Goal: Communication & Community: Answer question/provide support

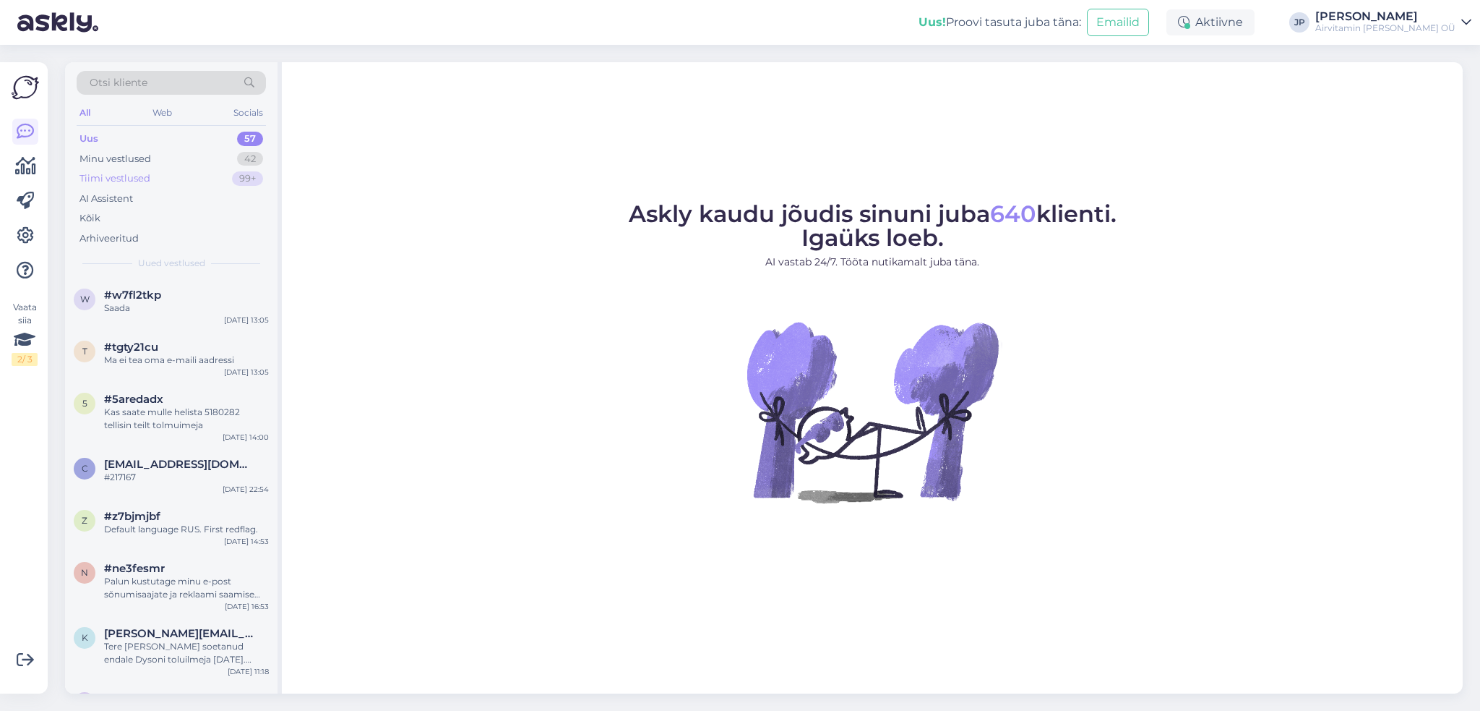
click at [110, 177] on div "Tiimi vestlused" at bounding box center [115, 178] width 71 height 14
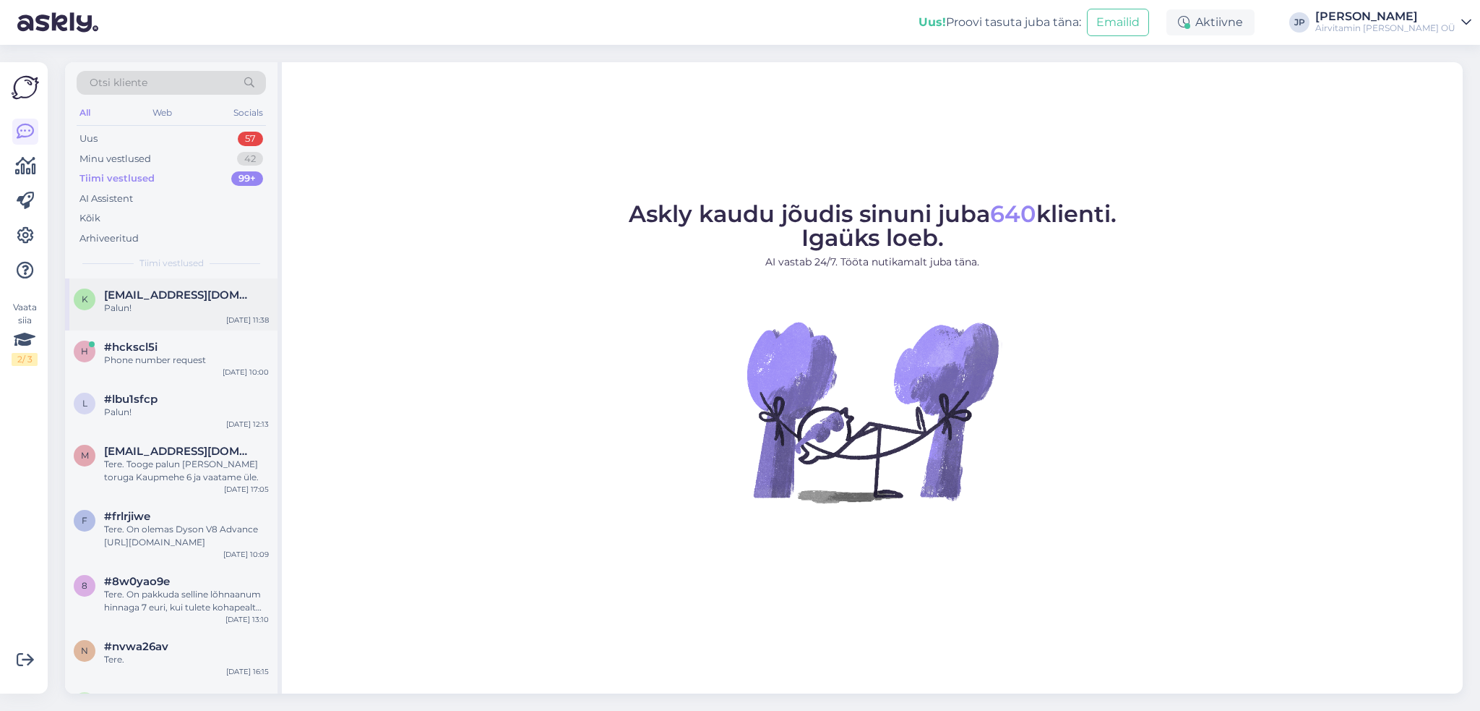
click at [147, 297] on span "[EMAIL_ADDRESS][DOMAIN_NAME]" at bounding box center [179, 294] width 150 height 13
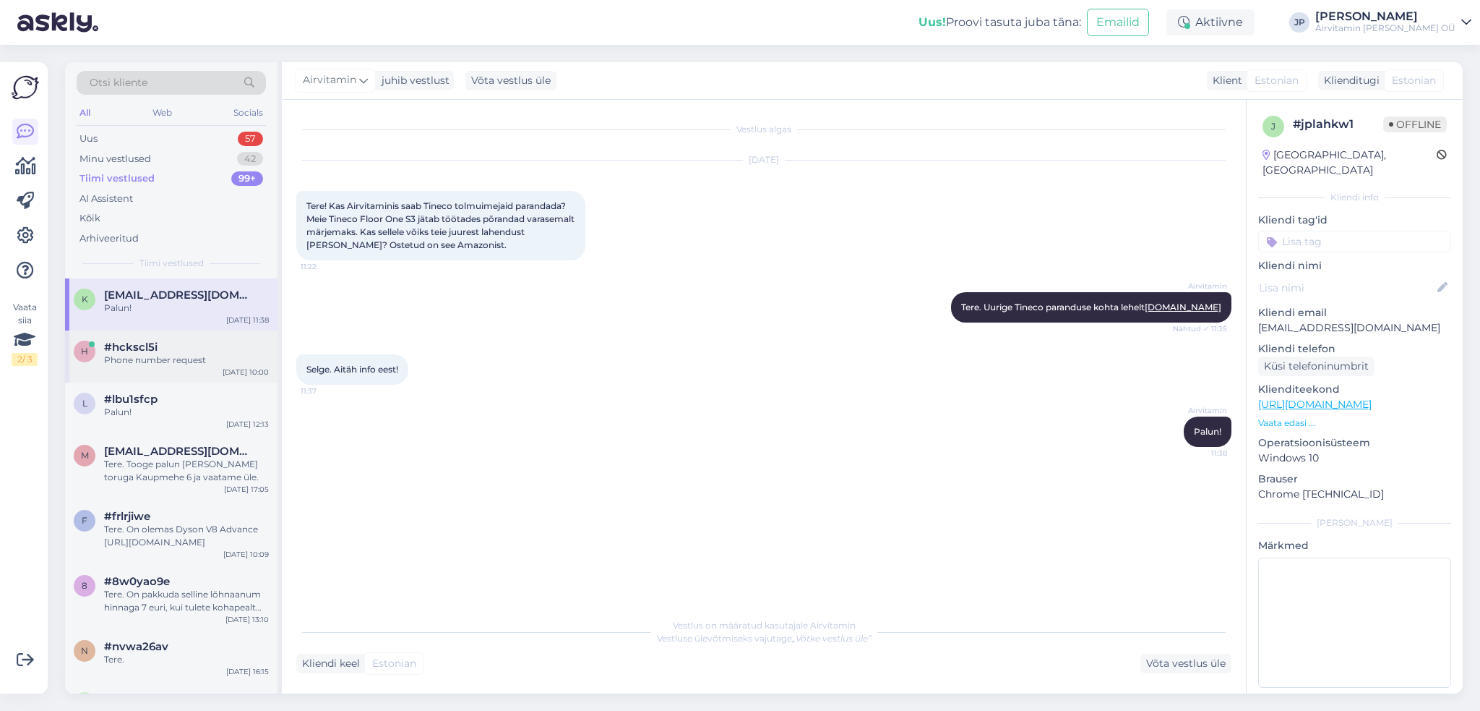
click at [145, 360] on div "Phone number request" at bounding box center [186, 359] width 165 height 13
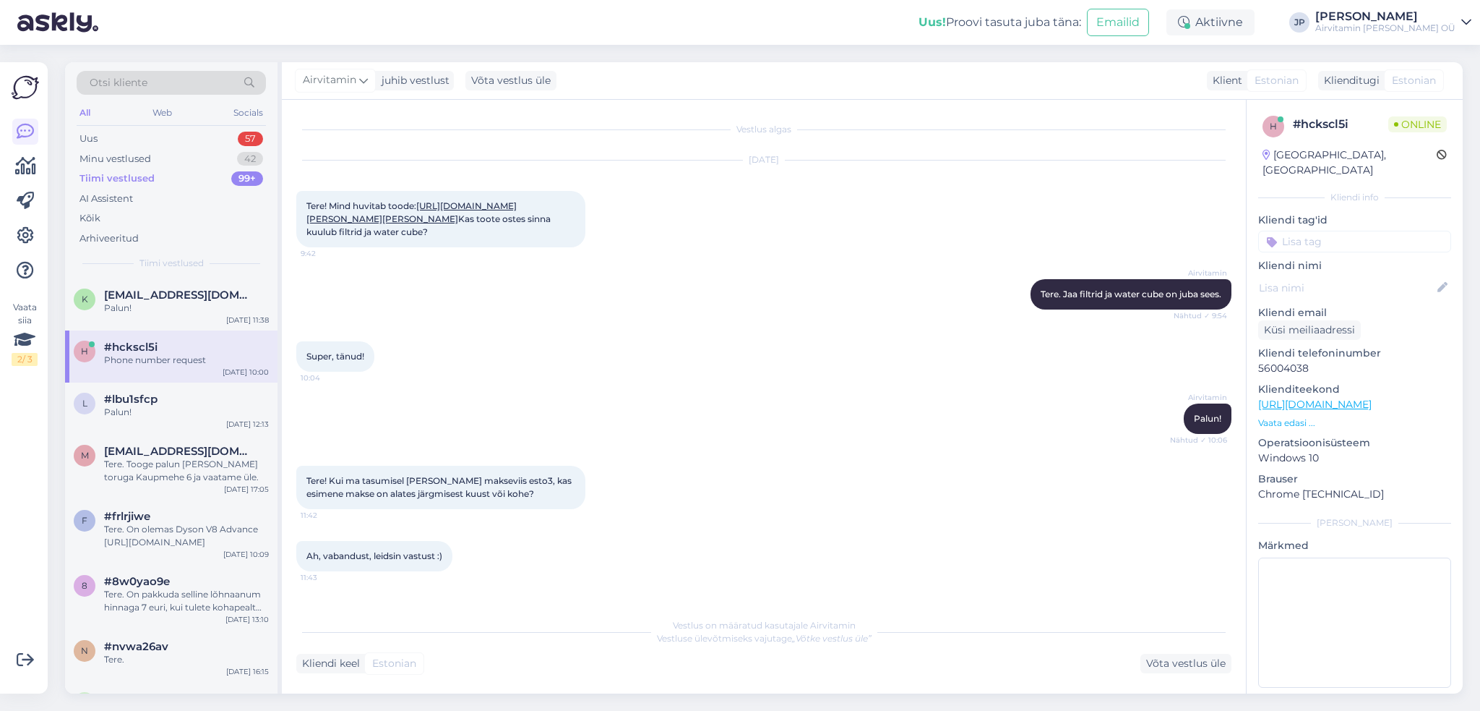
scroll to position [653, 0]
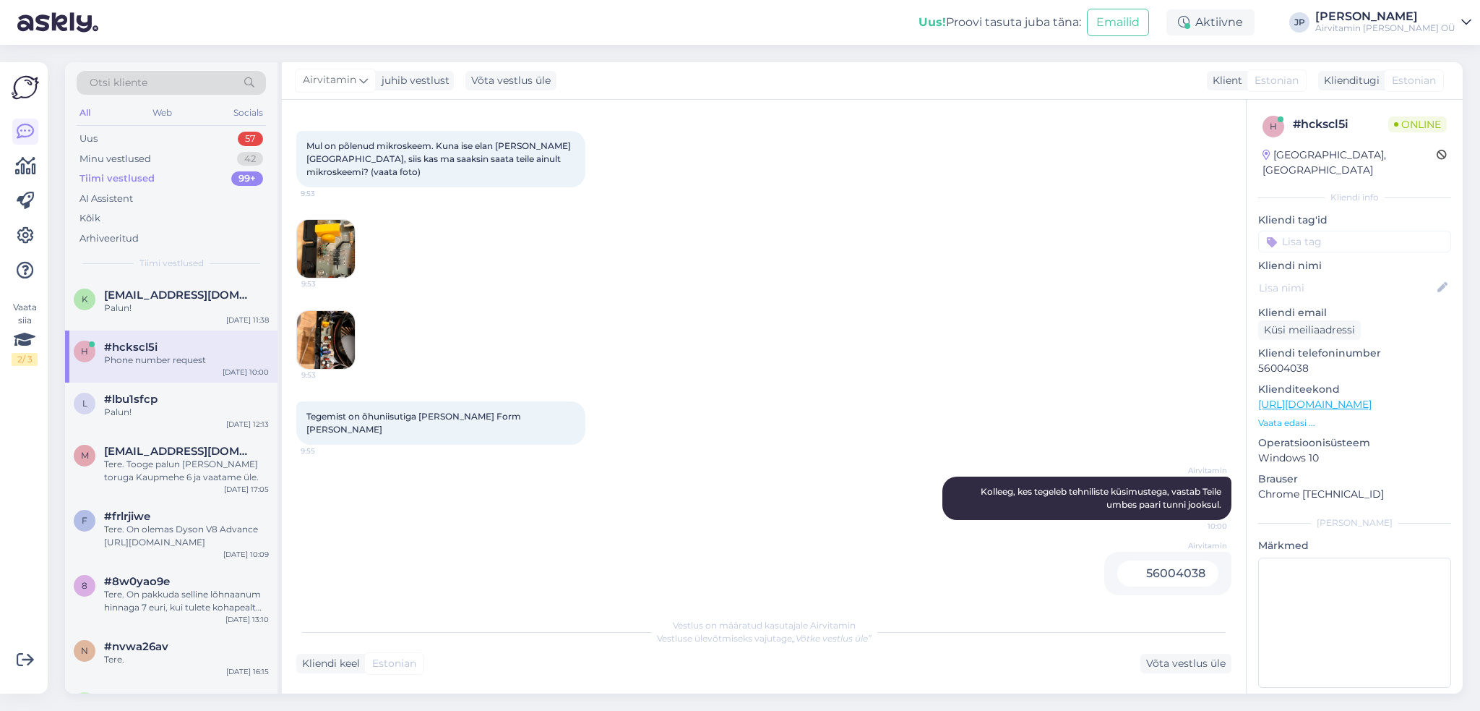
click at [316, 251] on img at bounding box center [326, 249] width 58 height 58
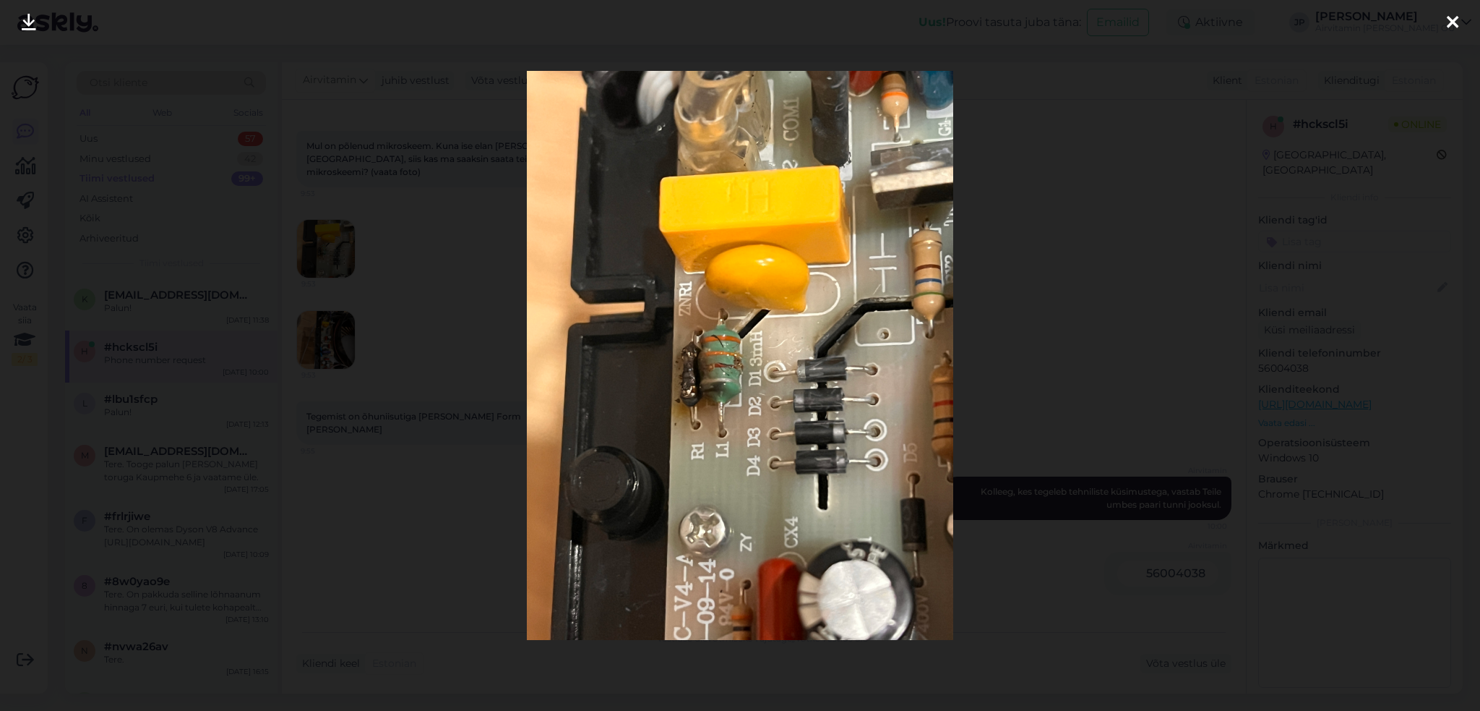
click at [1456, 20] on icon at bounding box center [1453, 23] width 12 height 19
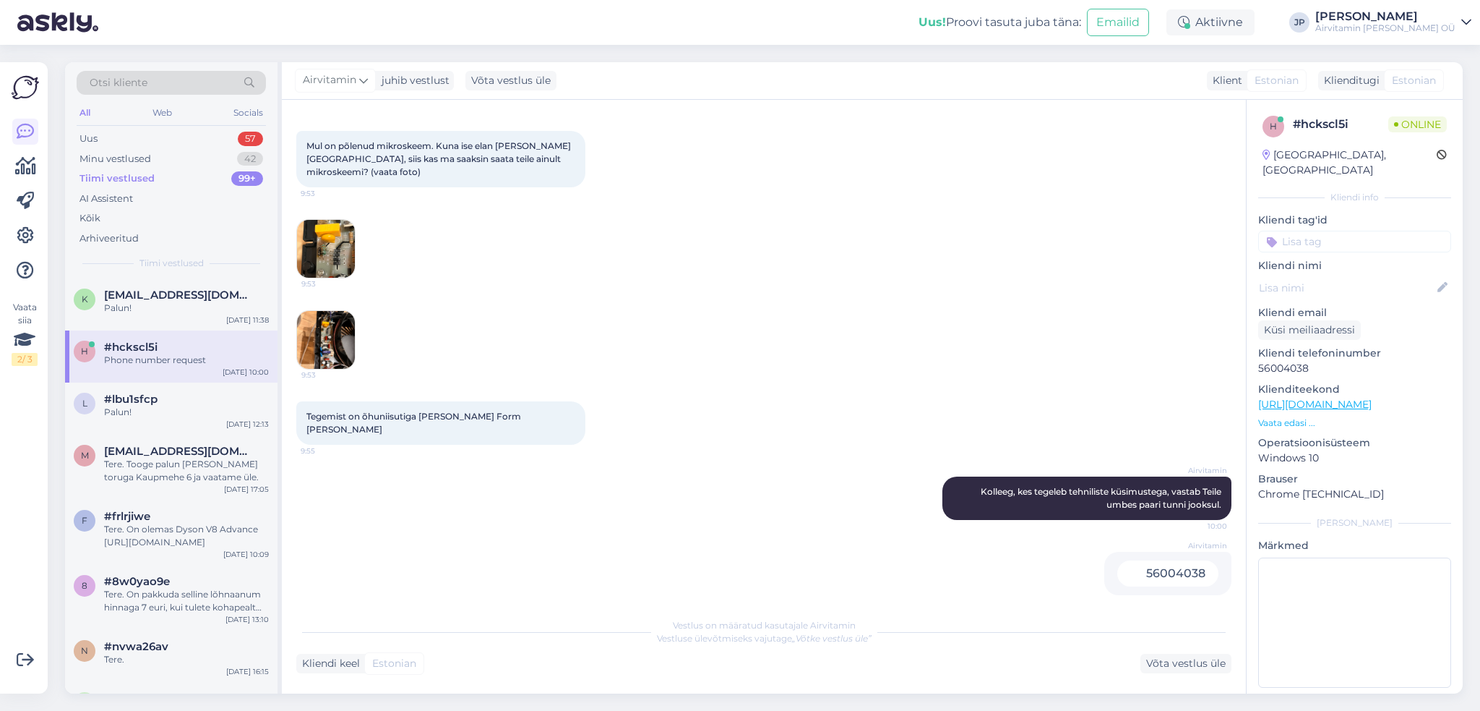
click at [319, 323] on img at bounding box center [326, 340] width 58 height 58
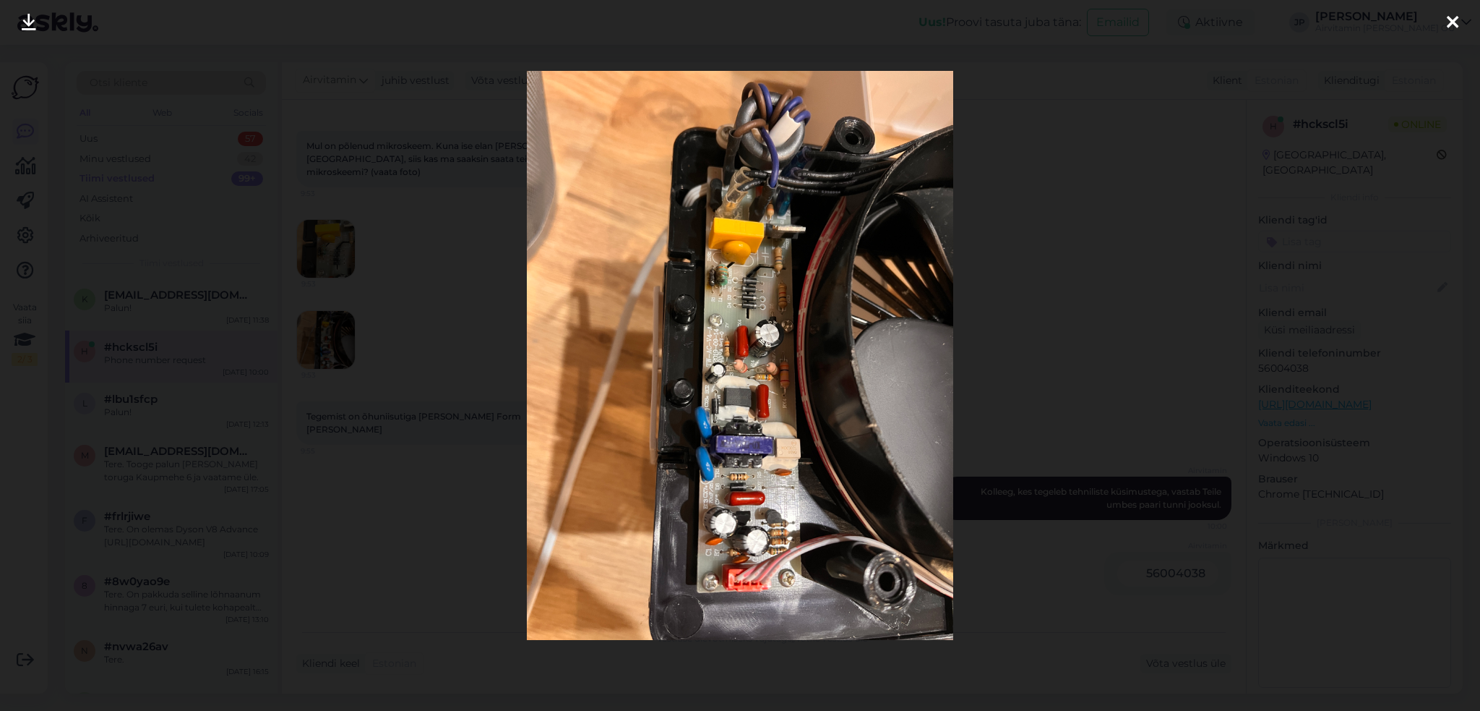
click at [1451, 20] on icon at bounding box center [1453, 23] width 12 height 19
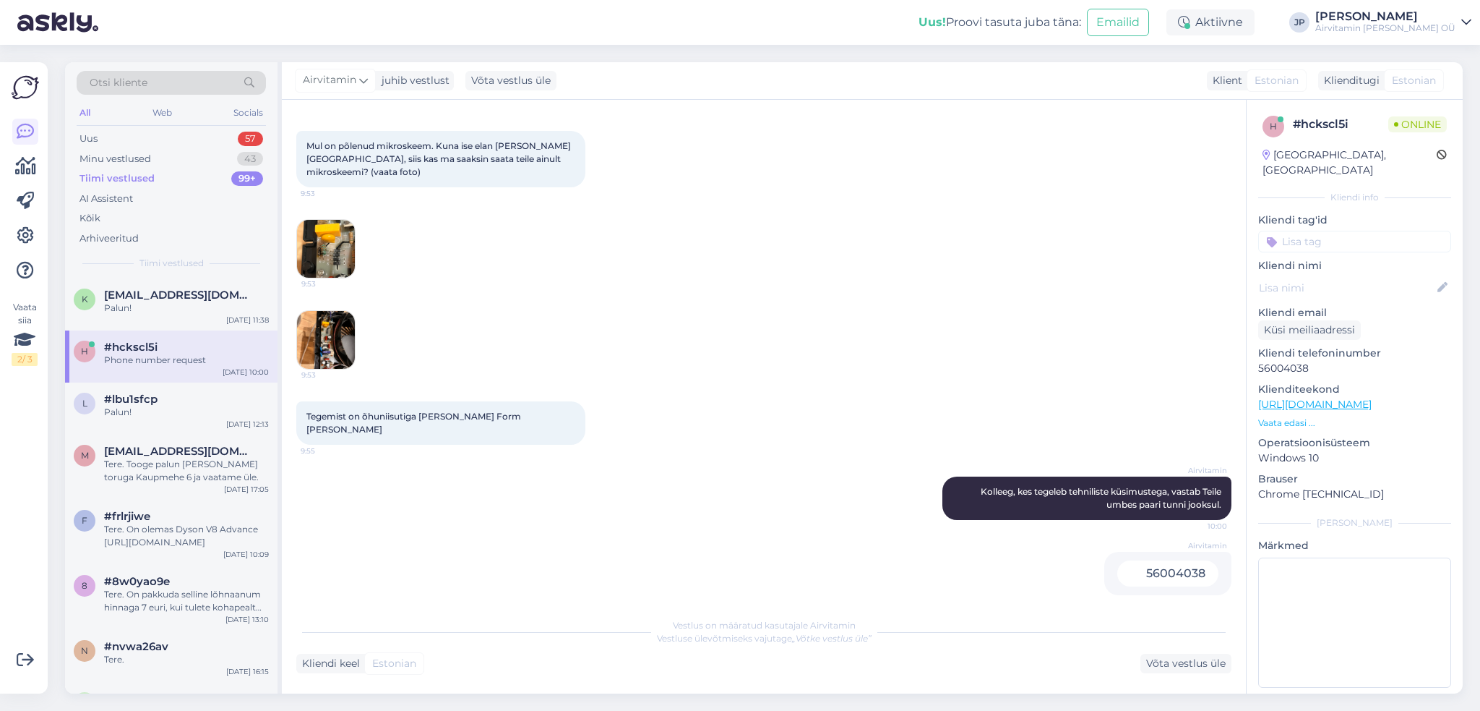
click at [335, 350] on img at bounding box center [326, 340] width 58 height 58
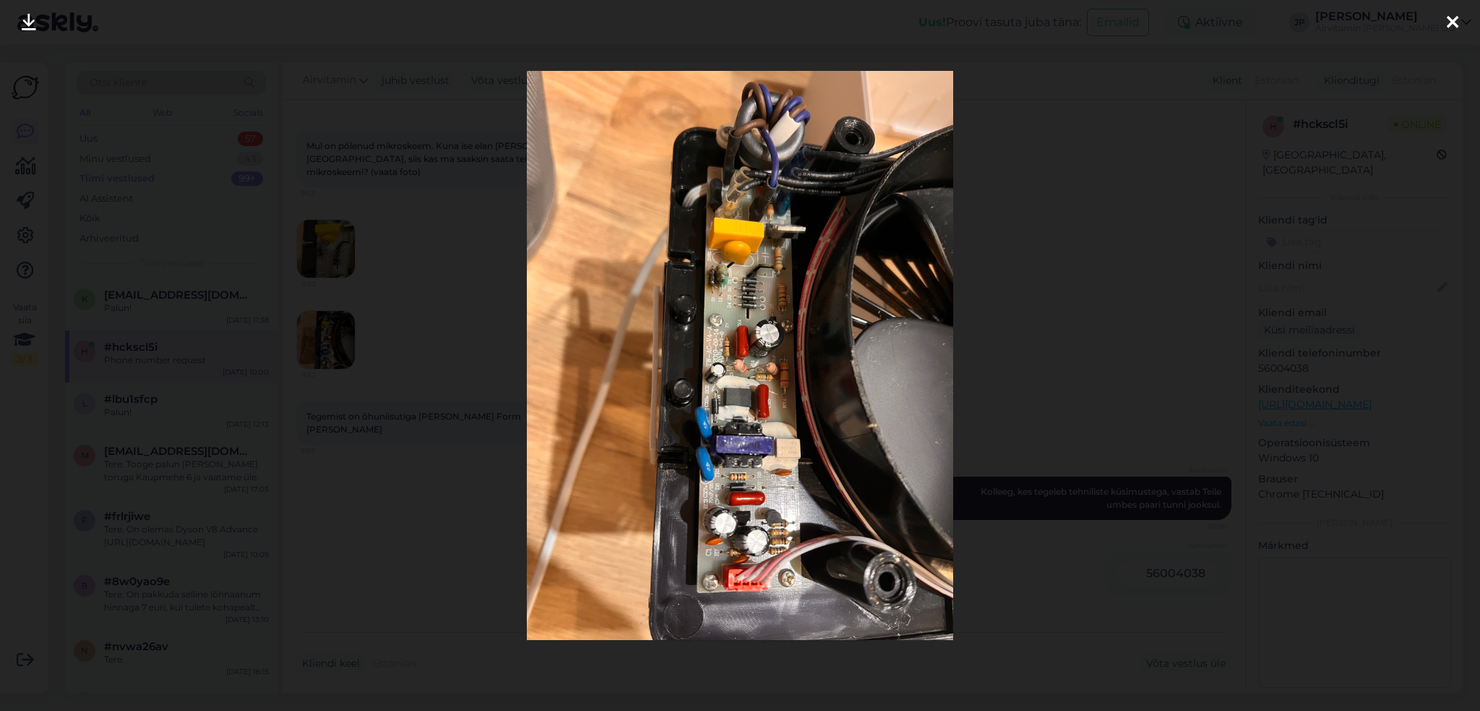
click at [337, 253] on div at bounding box center [740, 355] width 1480 height 711
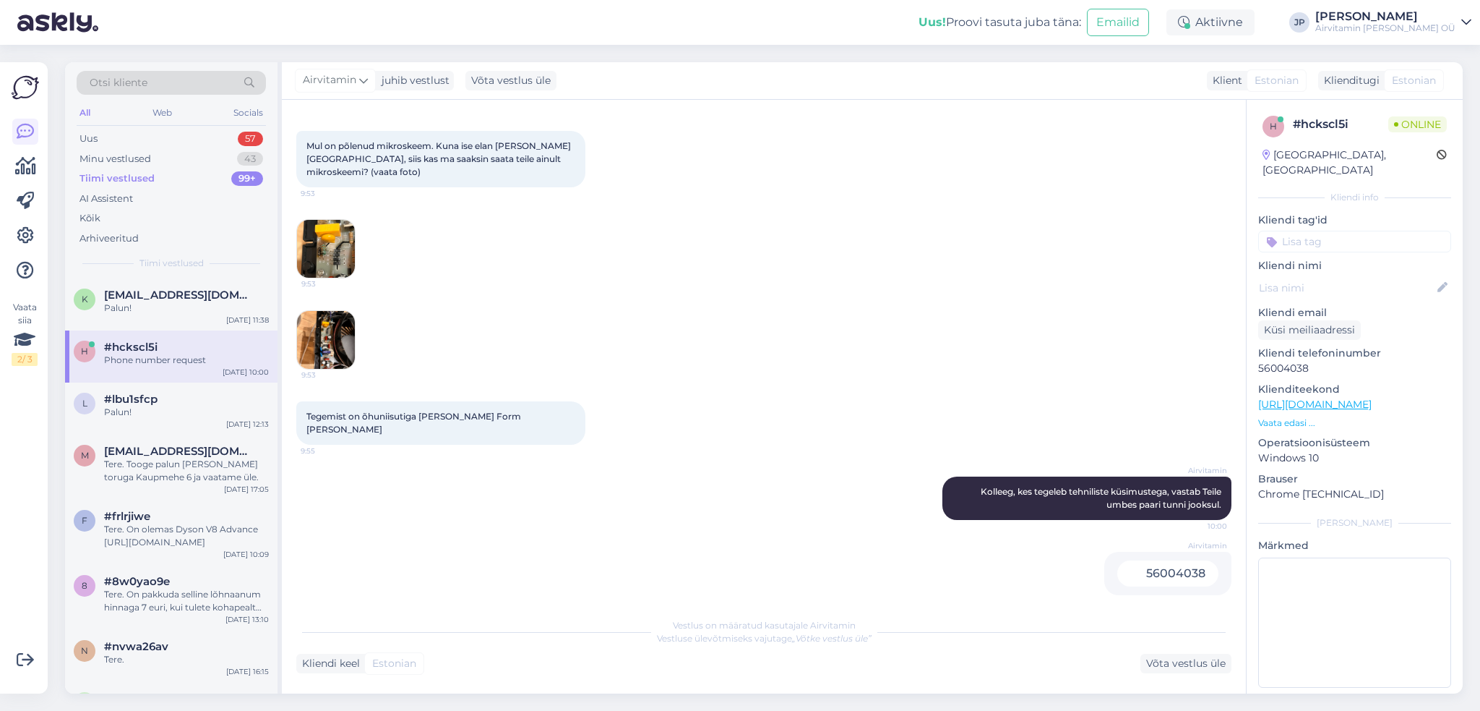
click at [337, 252] on img at bounding box center [326, 249] width 58 height 58
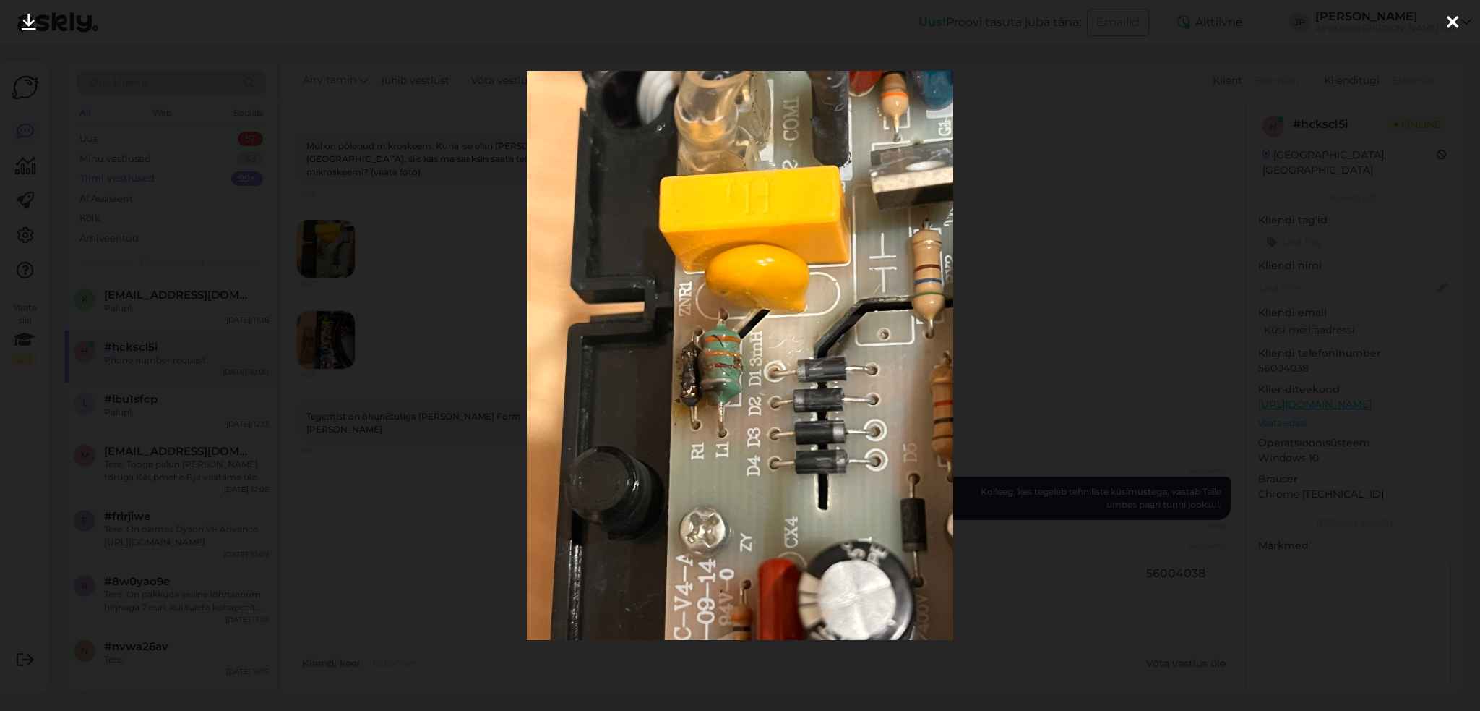
click at [332, 338] on div at bounding box center [740, 355] width 1480 height 711
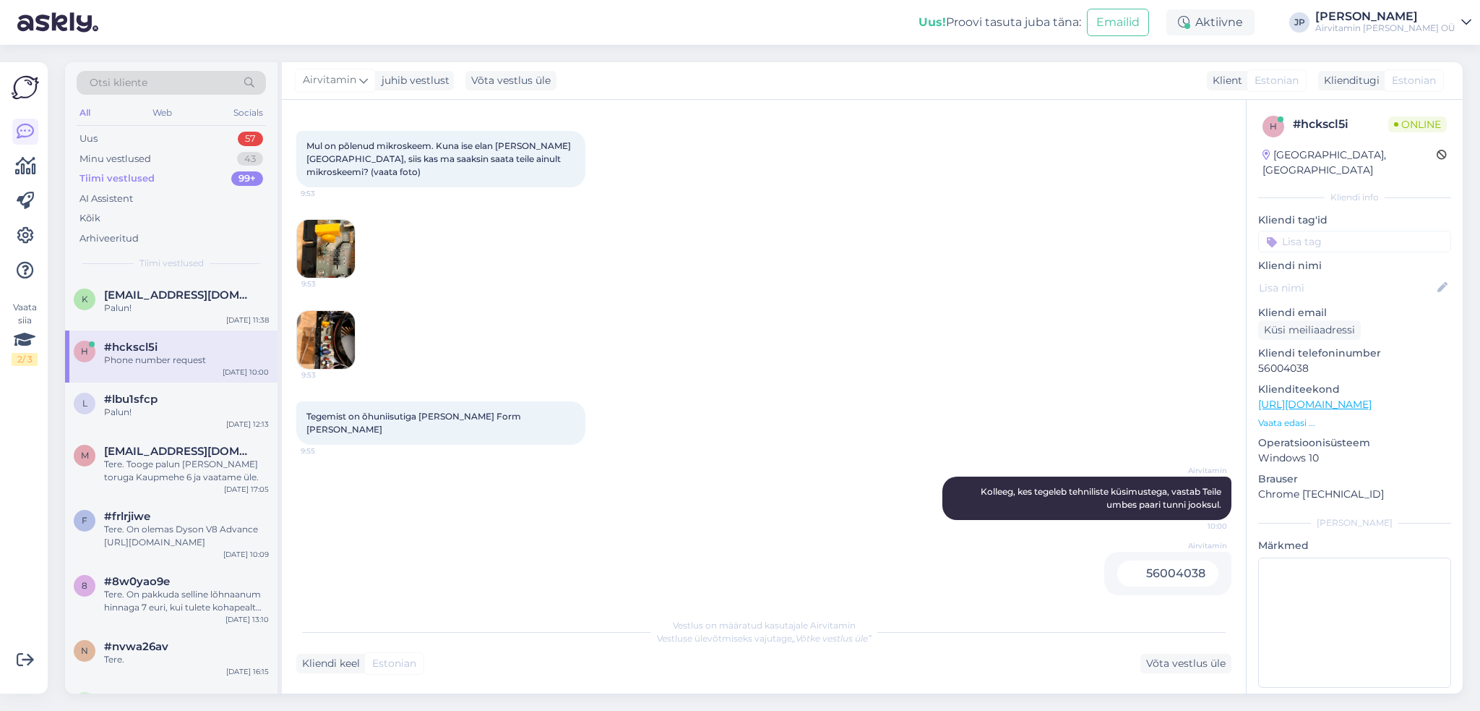
click at [331, 336] on img at bounding box center [326, 340] width 58 height 58
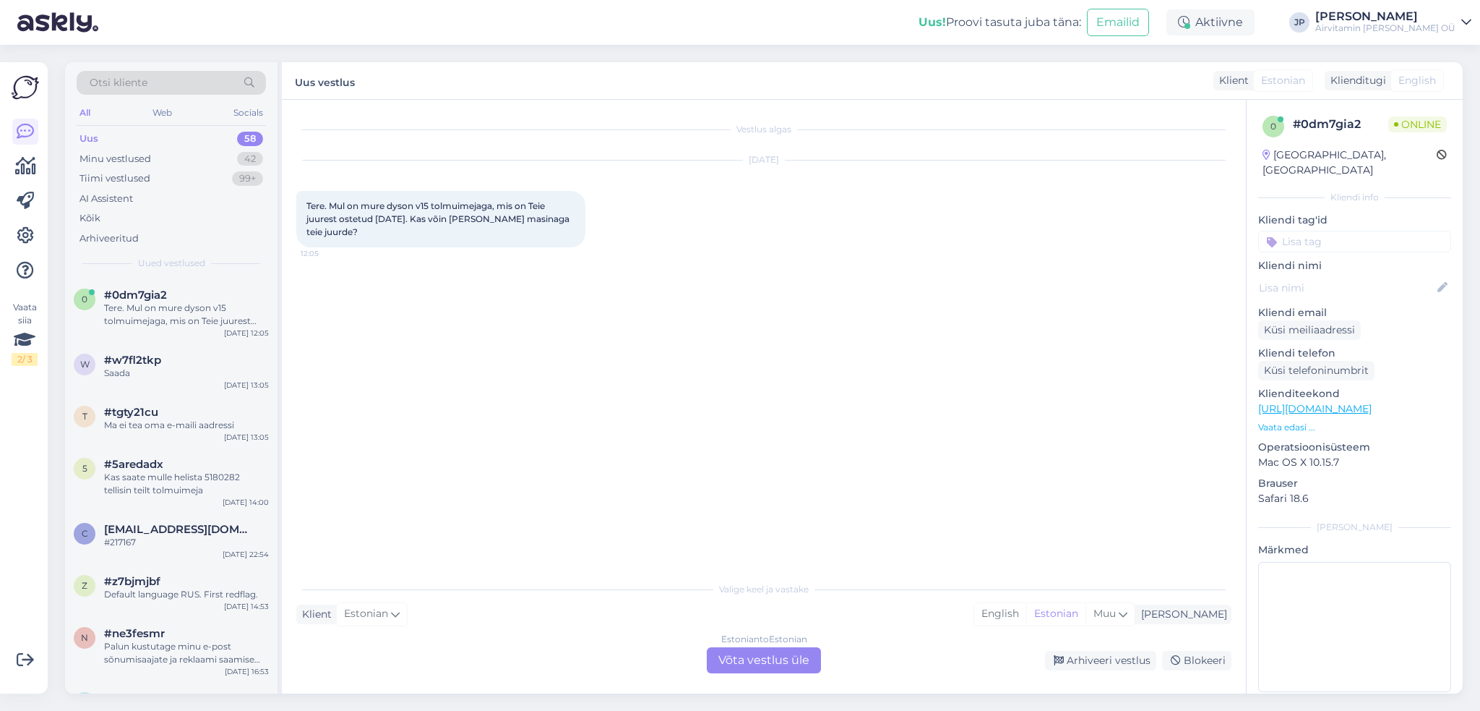
click at [747, 658] on div "Estonian to Estonian Võta vestlus üle" at bounding box center [764, 660] width 114 height 26
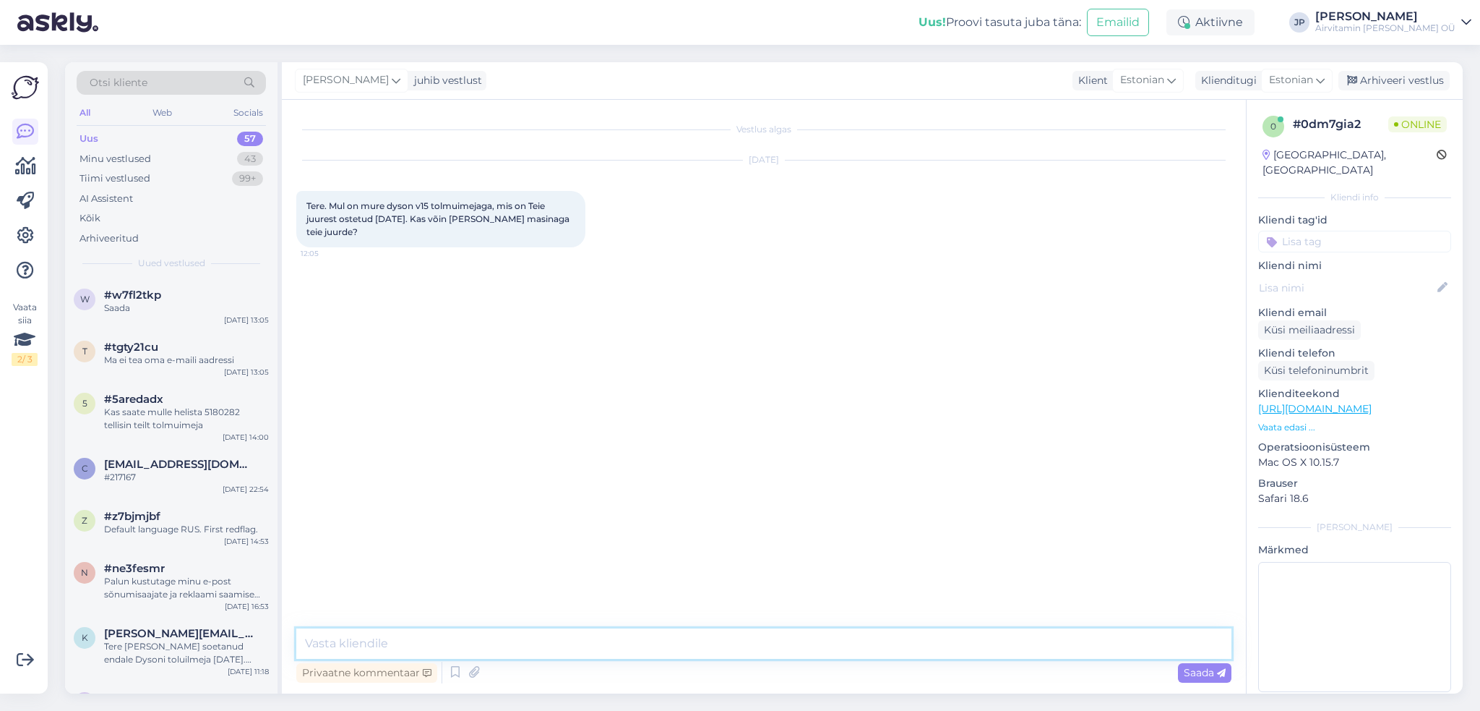
click at [379, 638] on textarea at bounding box center [763, 643] width 935 height 30
type textarea "Tere,"
type textarea "G"
type textarea "Kas saate saata oma Tel numbri, saame selgitada, kuidas [PERSON_NAME] garantii …"
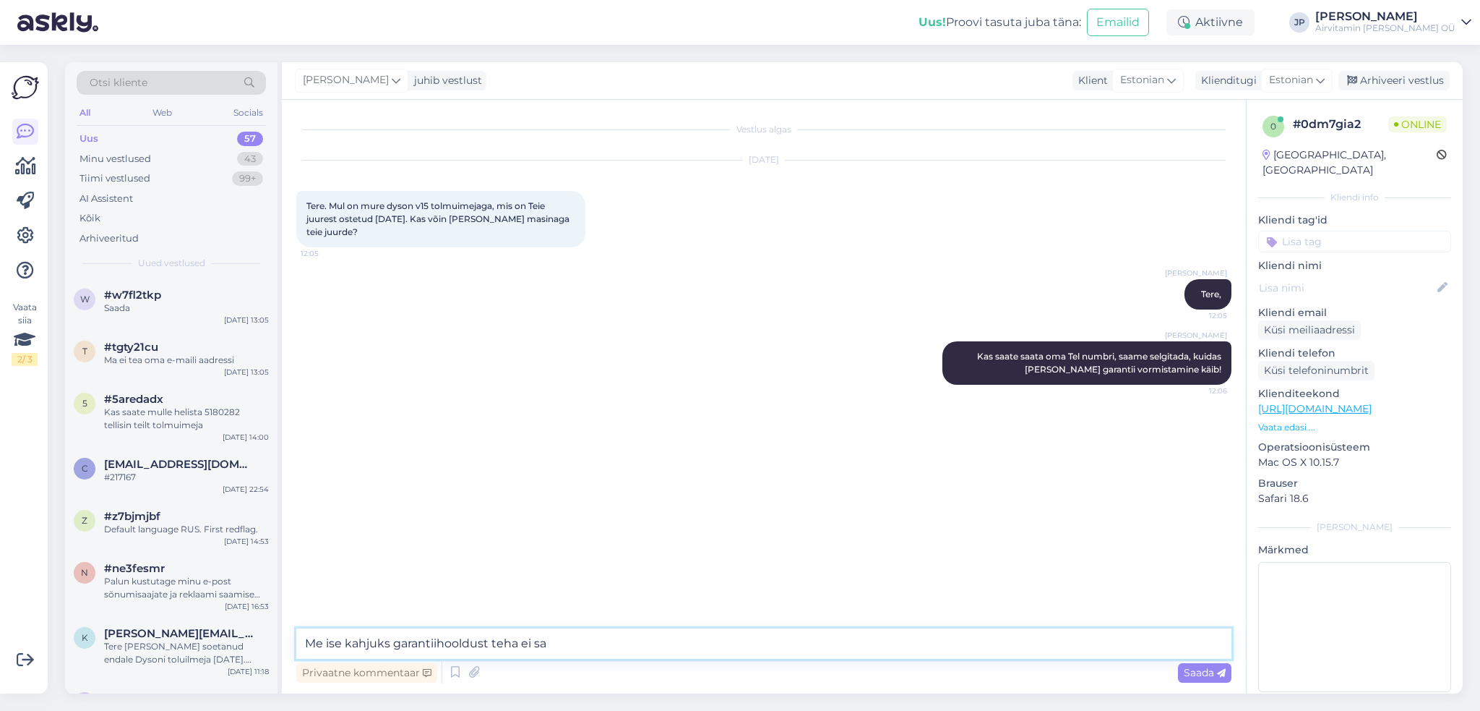
type textarea "Me ise kahjuks garantiihooldust teha ei saa"
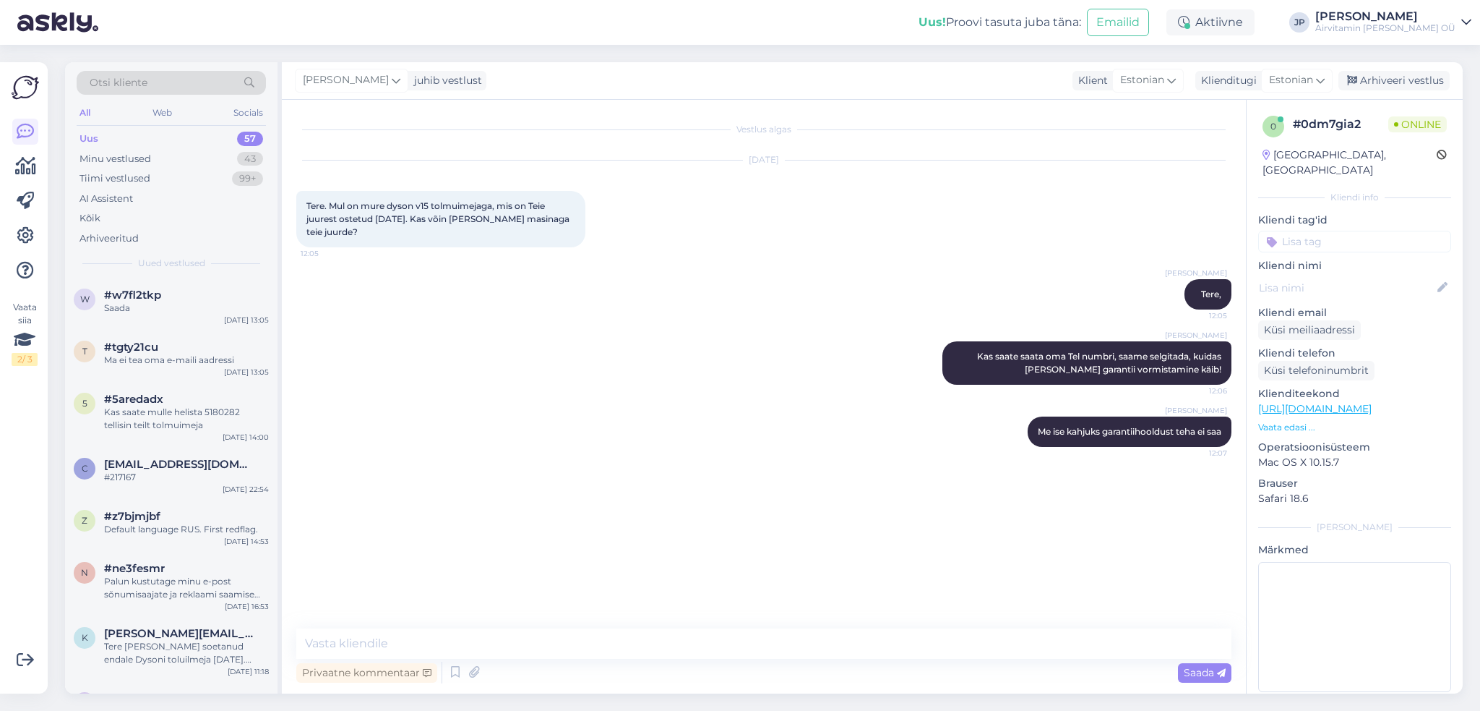
click at [376, 286] on div "Janno Puusaag Tere, 12:05" at bounding box center [763, 294] width 935 height 62
click at [347, 638] on textarea at bounding box center [763, 643] width 935 height 30
paste textarea "https://www.dyson.com.ee/asistenta-dyson/toetus-registri-lehekulg"
type textarea "https://www.dyson.com.ee/asistenta-dyson/toetus-registri-lehekulg"
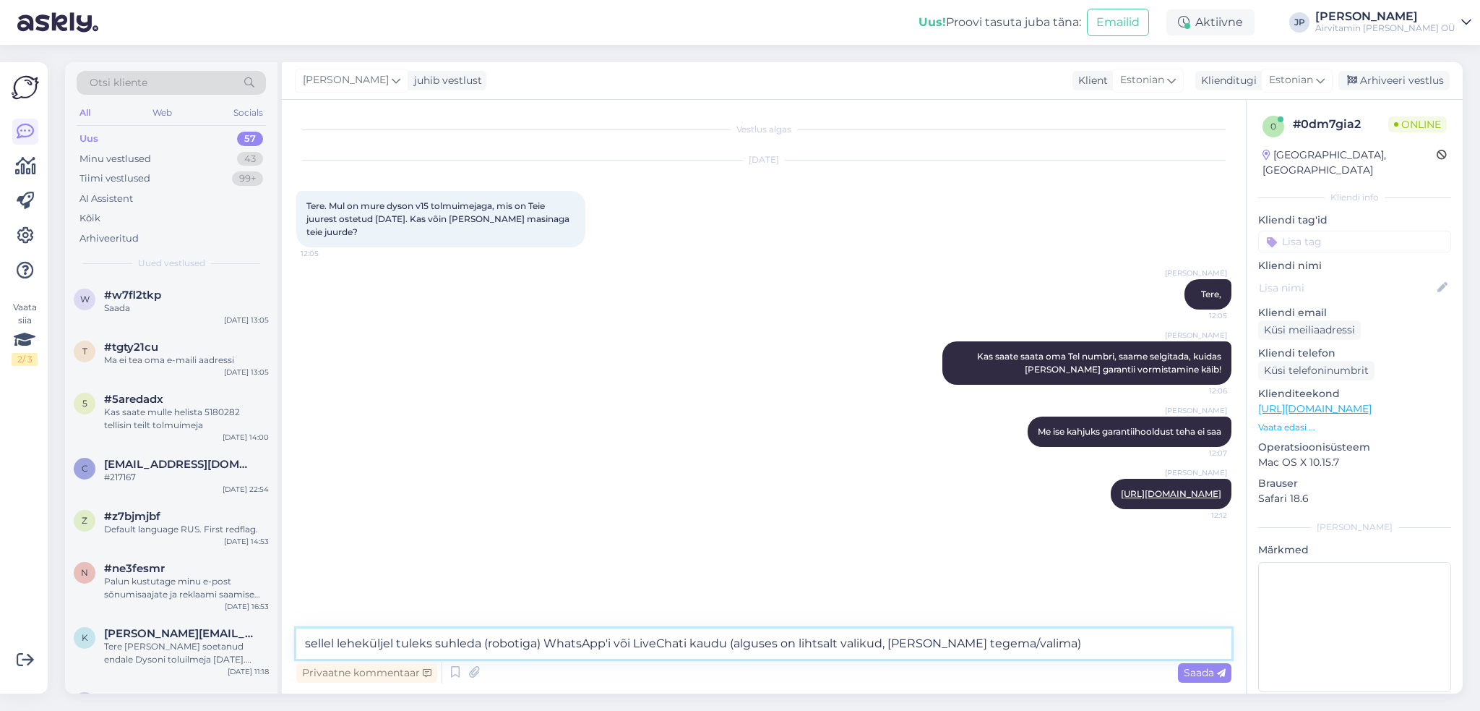
type textarea "sellel leheküljel tuleks suhleda (robotiga) WhatsApp'i või LiveChati kaudu (alg…"
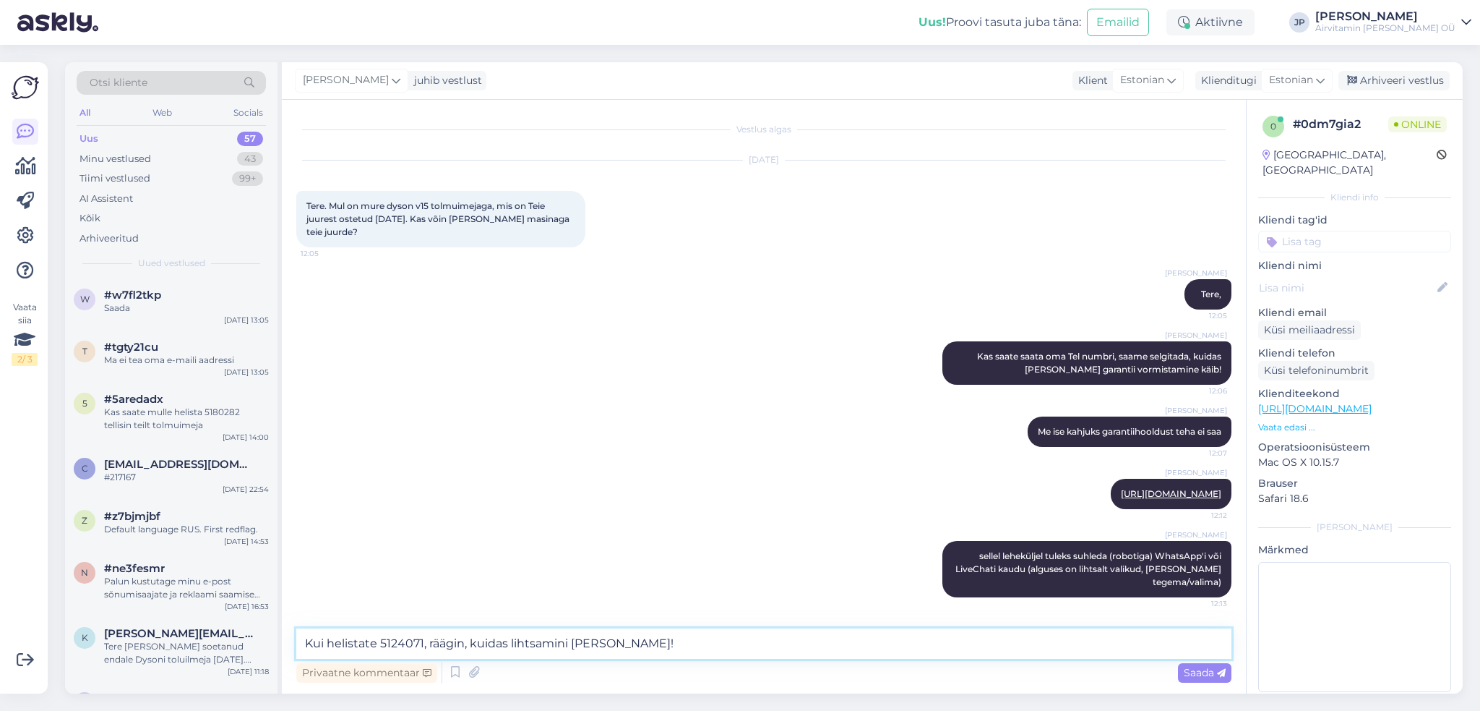
type textarea "Kui helistate 5124071, räägin, kuidas lihtsamini seda teha!"
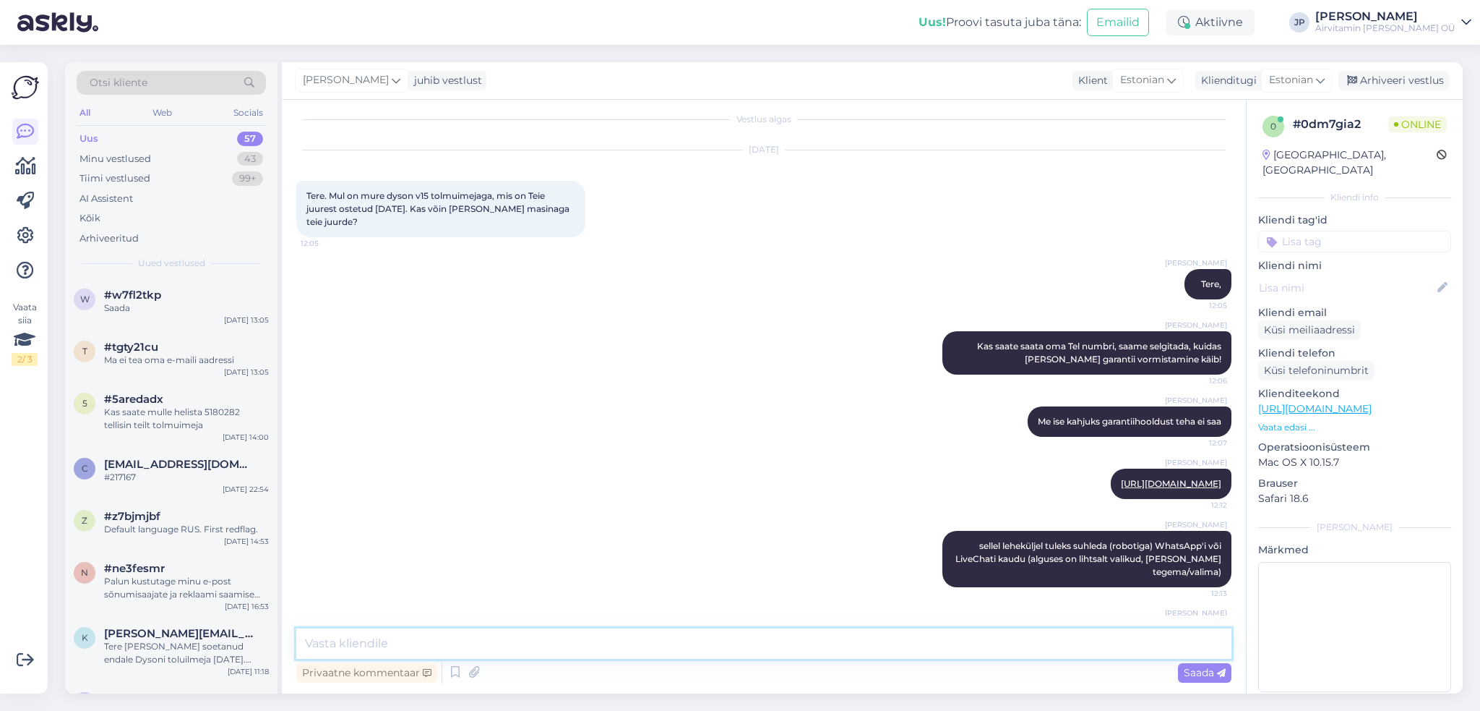
scroll to position [72, 0]
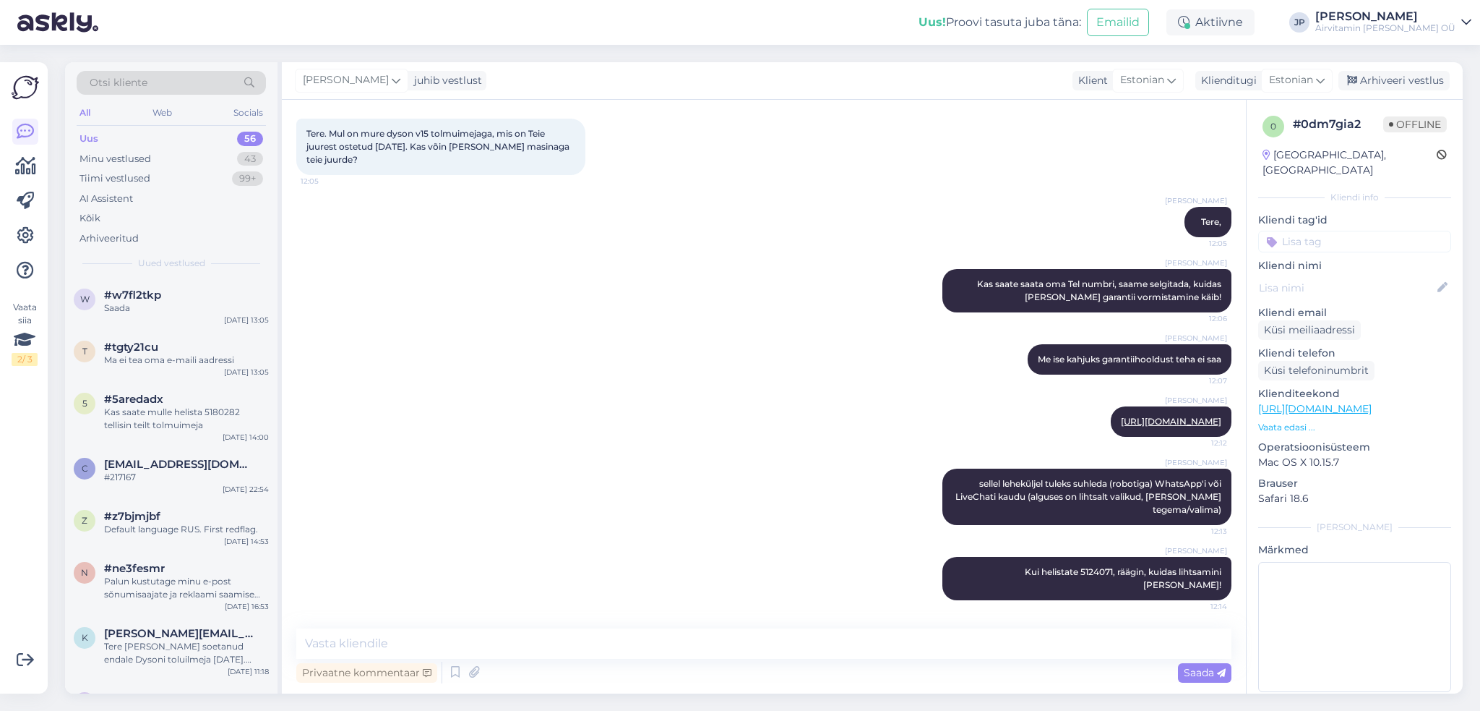
click at [116, 140] on div "Uus 56" at bounding box center [171, 139] width 189 height 20
click at [112, 159] on div "Minu vestlused" at bounding box center [116, 159] width 72 height 14
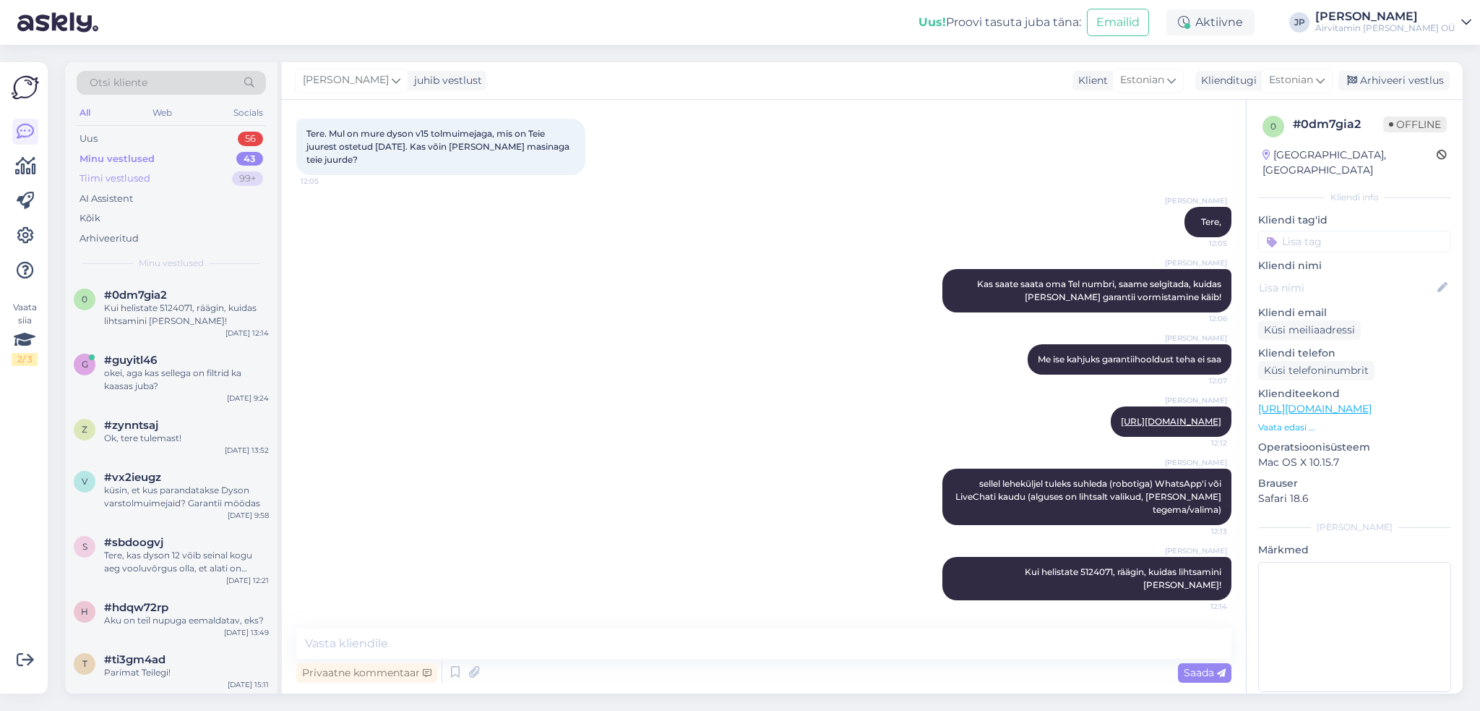
click at [115, 180] on div "Tiimi vestlused" at bounding box center [115, 178] width 71 height 14
